Goal: Navigation & Orientation: Understand site structure

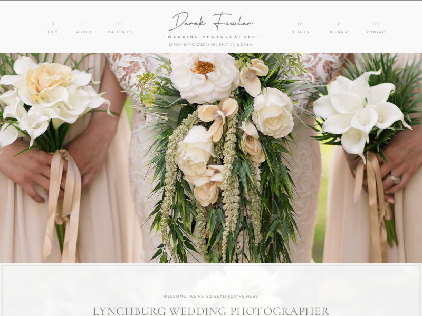
scroll to position [1748, 0]
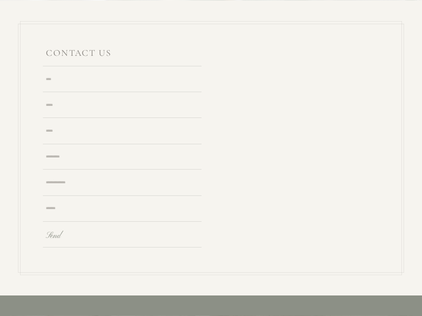
scroll to position [1, 0]
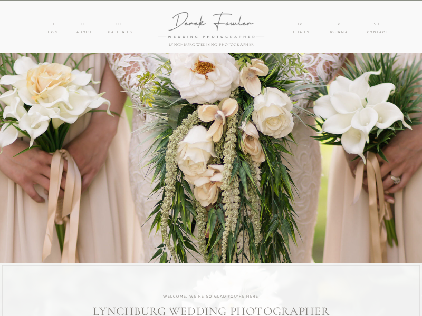
scroll to position [1, 0]
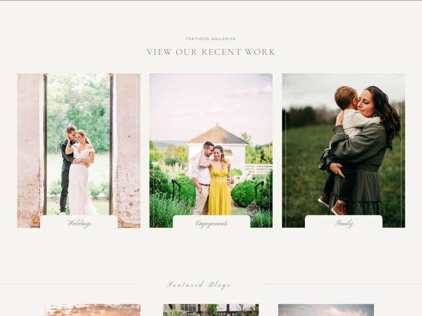
scroll to position [1, 0]
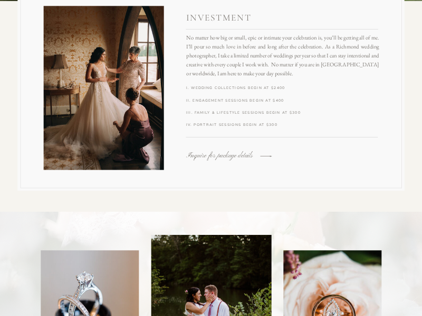
scroll to position [1, 0]
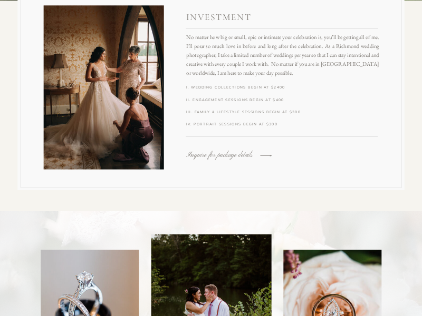
scroll to position [421, 0]
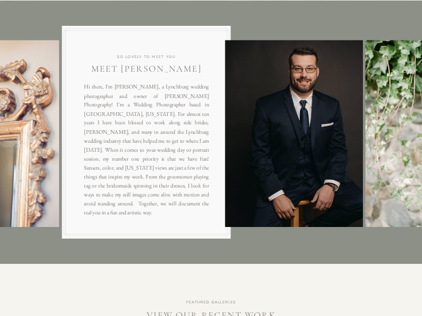
scroll to position [1, 0]
